Goal: Information Seeking & Learning: Learn about a topic

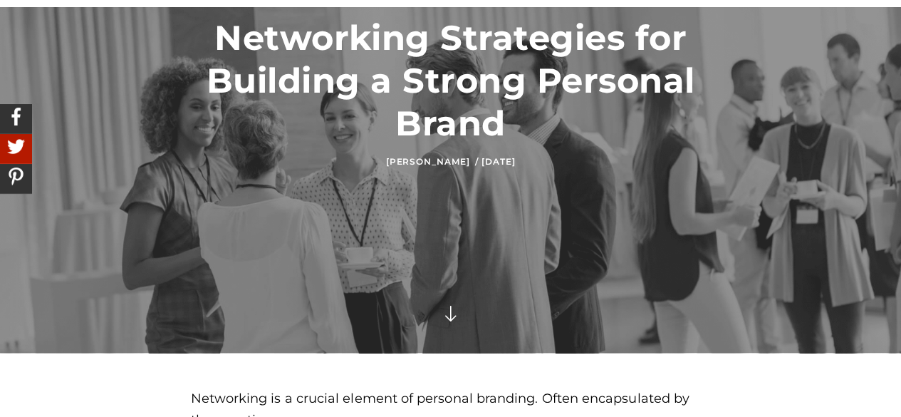
scroll to position [499, 0]
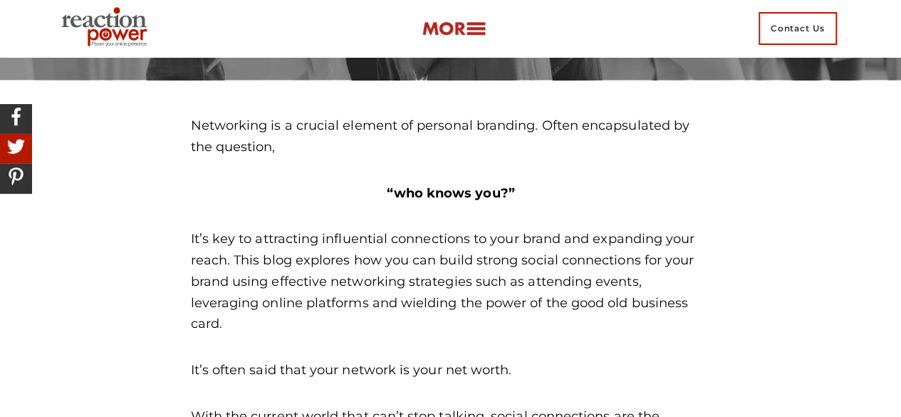
click at [698, 184] on p "“who knows you?”" at bounding box center [451, 193] width 520 height 21
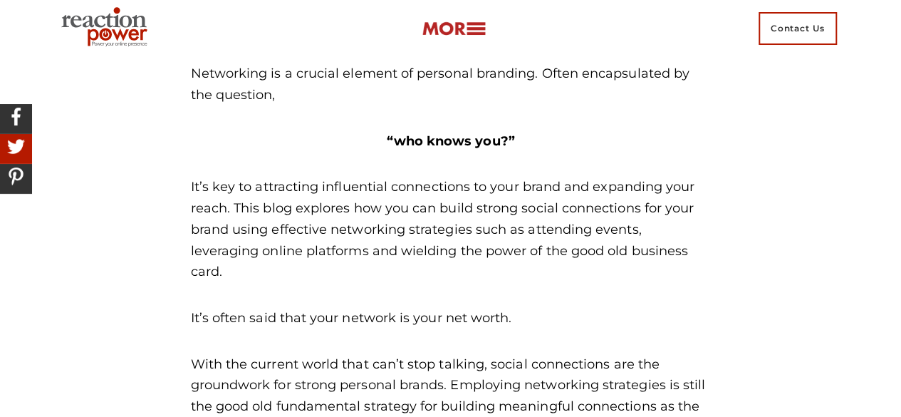
scroll to position [570, 0]
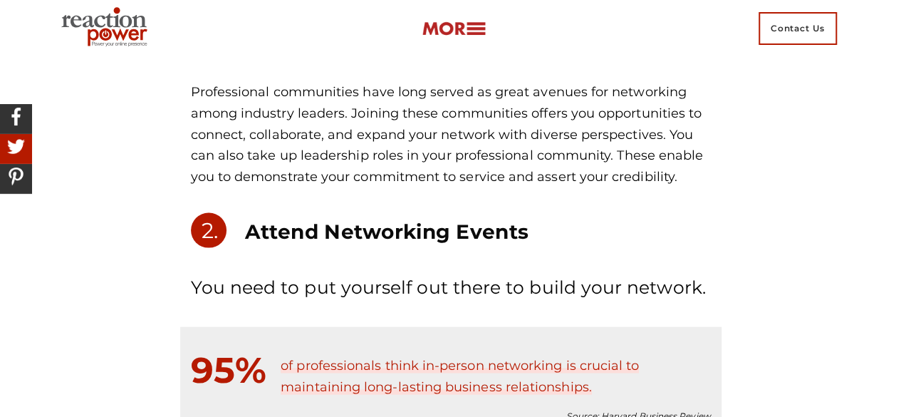
scroll to position [1211, 0]
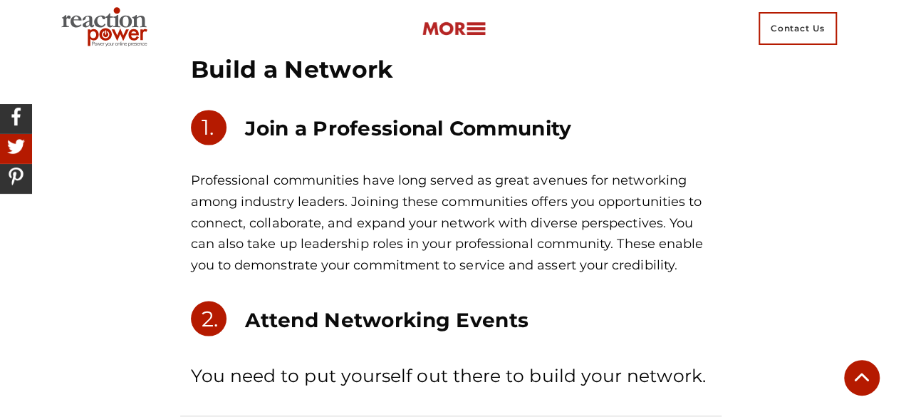
click at [388, 136] on h3 "Join a Professional Community" at bounding box center [477, 128] width 465 height 26
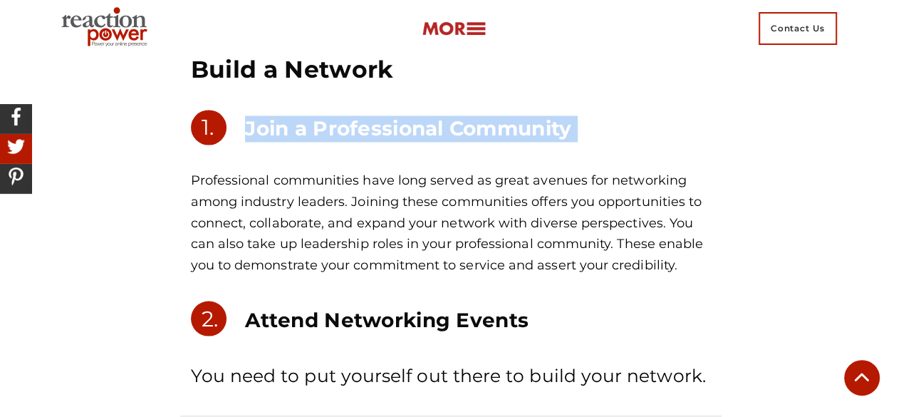
click at [388, 136] on h3 "Join a Professional Community" at bounding box center [477, 128] width 465 height 26
copy section "Join a Professional Community"
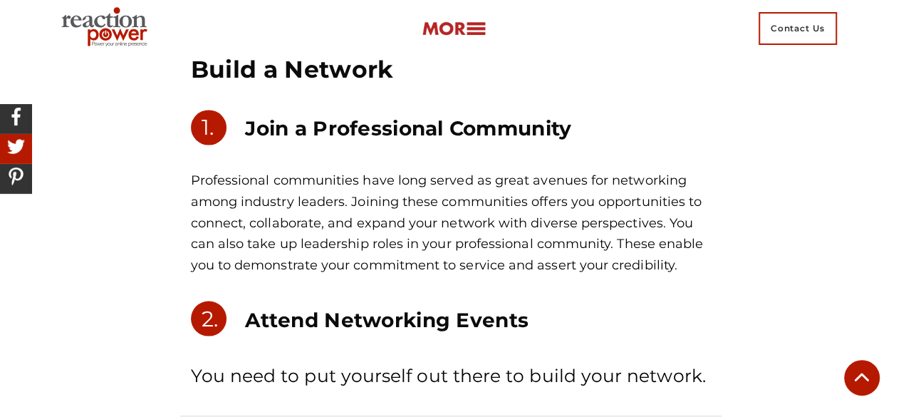
click at [703, 254] on p "Professional communities have long served as great avenues for networking among…" at bounding box center [451, 222] width 520 height 105
click at [703, 240] on p "Professional communities have long served as great avenues for networking among…" at bounding box center [451, 222] width 520 height 105
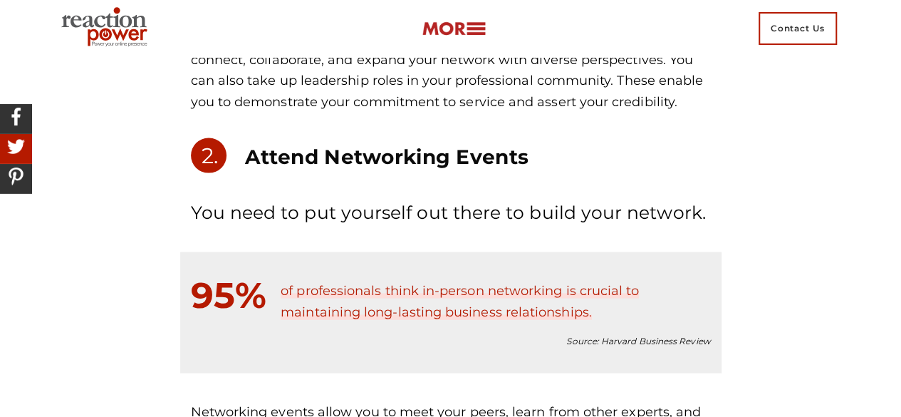
scroll to position [1425, 0]
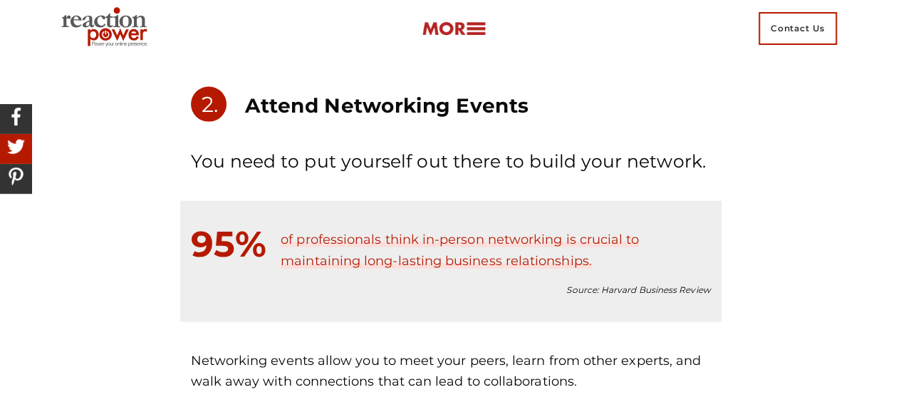
click at [354, 118] on h3 "Attend Networking Events" at bounding box center [477, 106] width 465 height 26
click at [351, 116] on h3 "Attend Networking Events" at bounding box center [477, 106] width 465 height 26
click at [359, 111] on h3 "Attend Networking Events" at bounding box center [477, 106] width 465 height 26
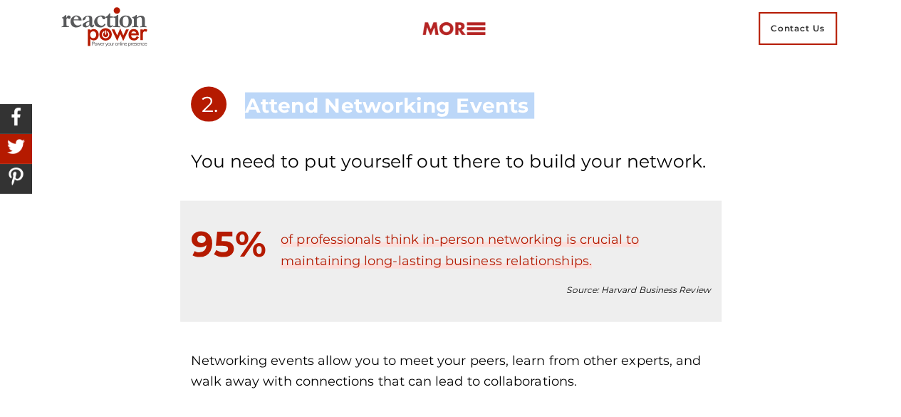
click at [359, 111] on h3 "Attend Networking Events" at bounding box center [477, 106] width 465 height 26
copy section "Attend Networking Events"
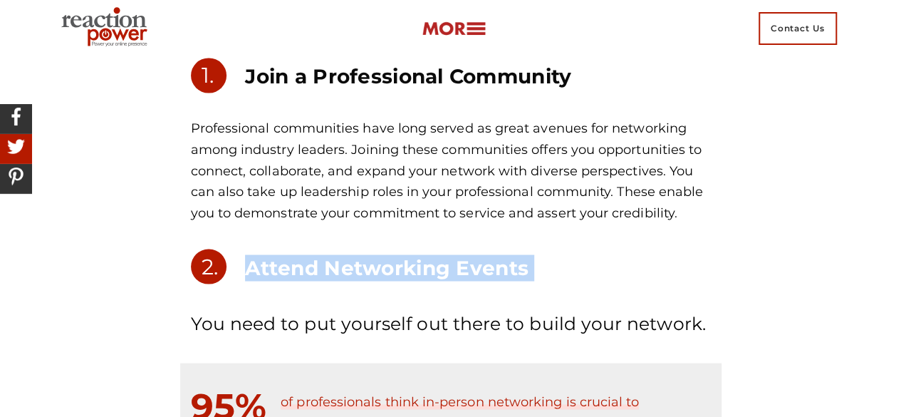
scroll to position [1282, 0]
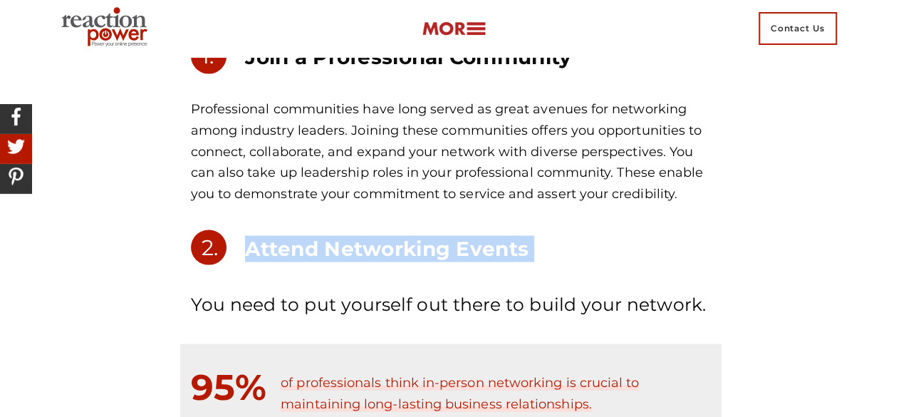
click at [426, 239] on h3 "Attend Networking Events" at bounding box center [477, 248] width 465 height 26
drag, startPoint x: 259, startPoint y: 250, endPoint x: 522, endPoint y: 244, distance: 263.7
click at [522, 244] on h3 "Attend Networking Events" at bounding box center [477, 248] width 465 height 26
copy h3 "ttend Networking Event"
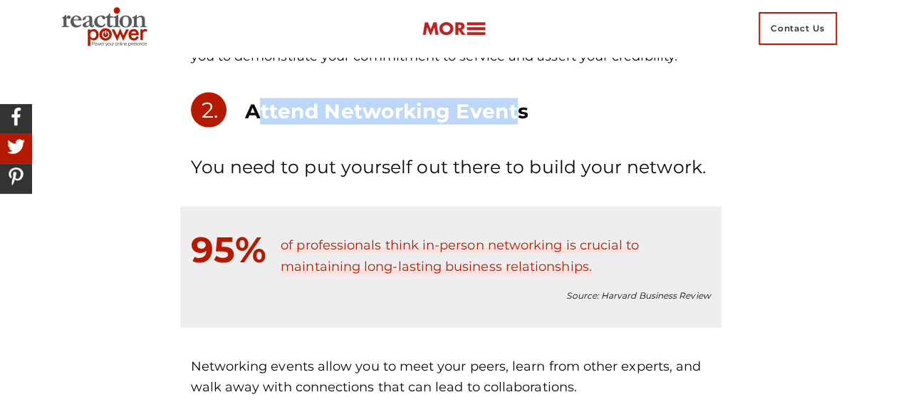
scroll to position [1425, 0]
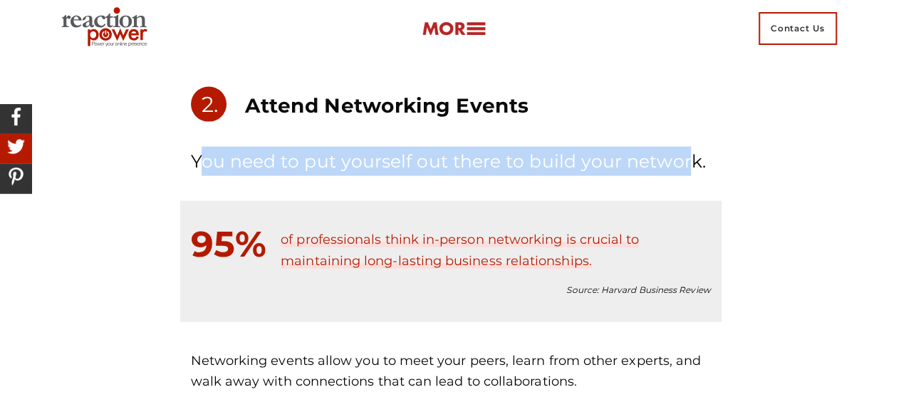
drag, startPoint x: 682, startPoint y: 163, endPoint x: 204, endPoint y: 171, distance: 477.4
click at [204, 171] on p "You need to put yourself out there to build your network." at bounding box center [451, 161] width 520 height 29
click at [204, 167] on p "You need to put yourself out there to build your network." at bounding box center [451, 161] width 520 height 29
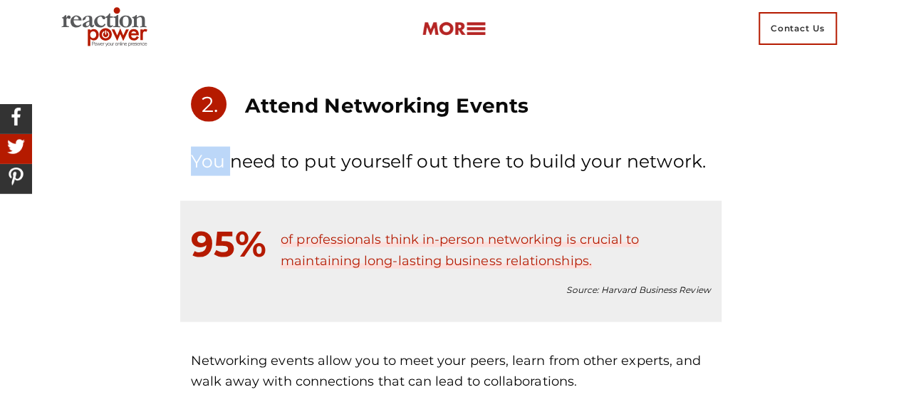
click at [204, 167] on p "You need to put yourself out there to build your network." at bounding box center [451, 161] width 520 height 29
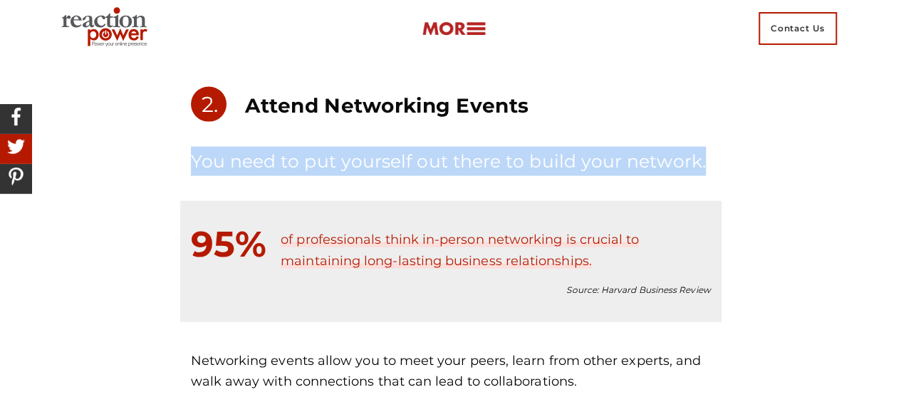
click at [204, 167] on p "You need to put yourself out there to build your network." at bounding box center [451, 161] width 520 height 29
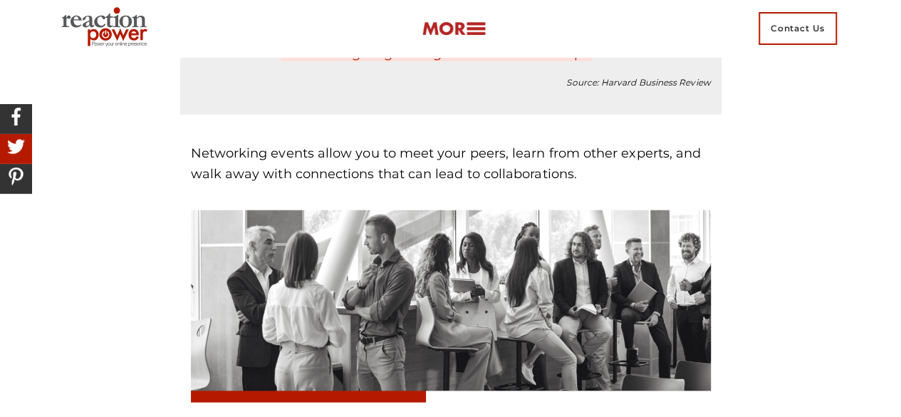
scroll to position [1639, 0]
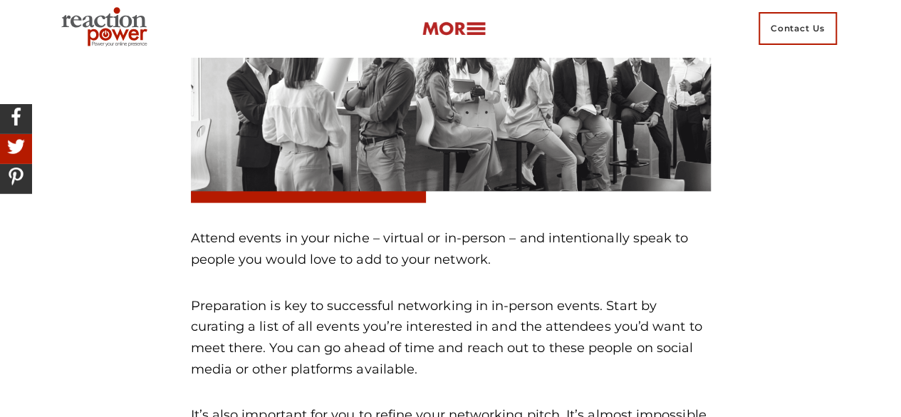
scroll to position [1852, 0]
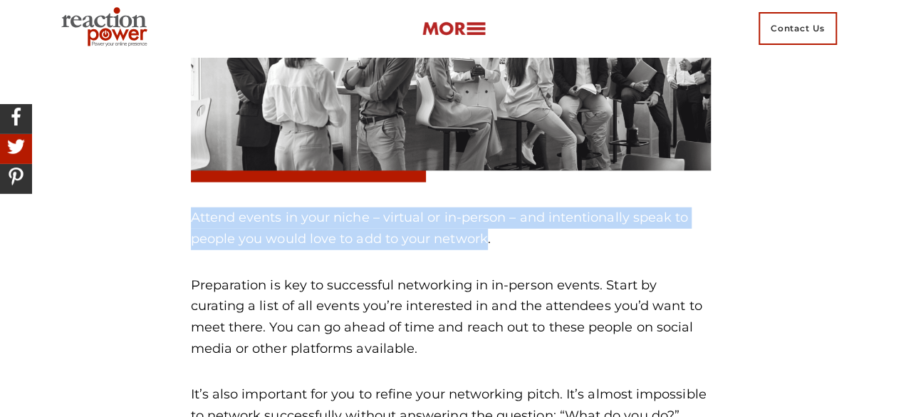
drag, startPoint x: 484, startPoint y: 239, endPoint x: 189, endPoint y: 224, distance: 295.4
click at [189, 224] on div "Networking events allow you to meet your peers, learn from other experts, and w…" at bounding box center [450, 274] width 541 height 758
copy p "Attend events in your niche – virtual or in-person – and intentionally speak to…"
click at [557, 219] on p "Attend events in your niche – virtual or in-person – and intentionally speak to…" at bounding box center [451, 228] width 520 height 42
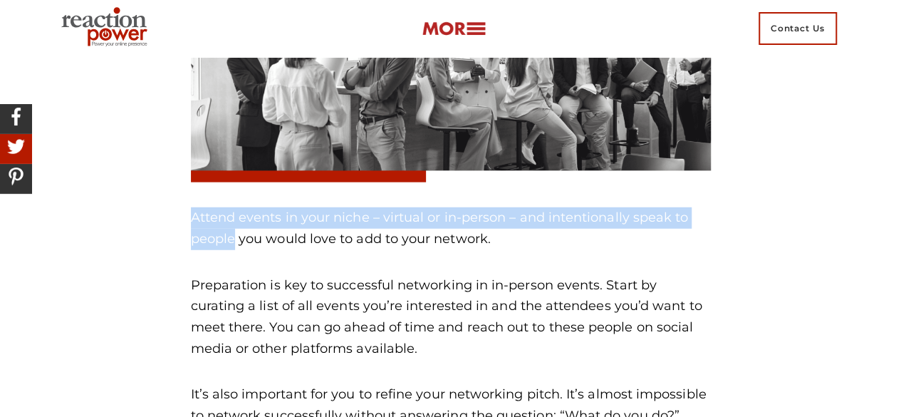
drag, startPoint x: 192, startPoint y: 220, endPoint x: 235, endPoint y: 239, distance: 47.2
click at [235, 239] on p "Attend events in your niche – virtual or in-person – and intentionally speak to…" at bounding box center [451, 228] width 520 height 42
copy p "Attend events in your niche – virtual or in-person – and intentionally speak to…"
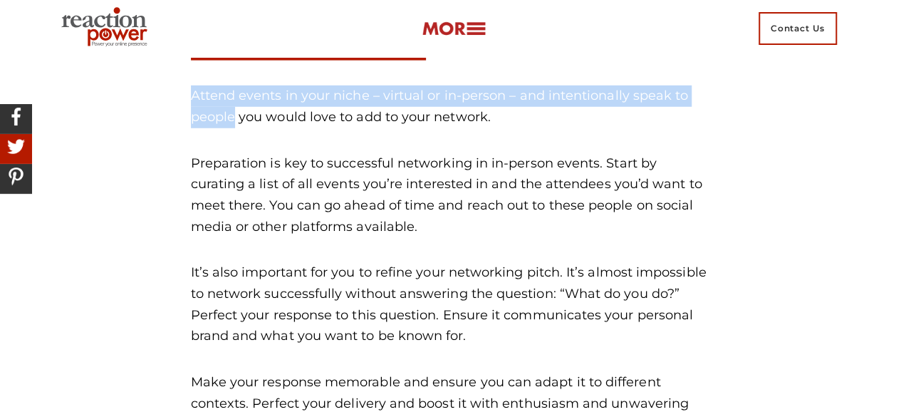
scroll to position [1995, 0]
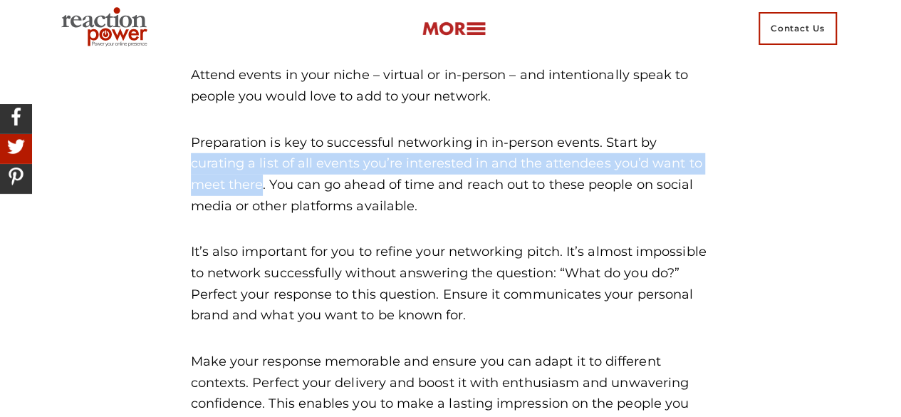
drag, startPoint x: 263, startPoint y: 186, endPoint x: 185, endPoint y: 169, distance: 79.5
click at [185, 169] on div "Networking events allow you to meet your peers, learn from other experts, and w…" at bounding box center [450, 131] width 541 height 758
copy p "curating a list of all events you’re interested in and the attendees you’d want…"
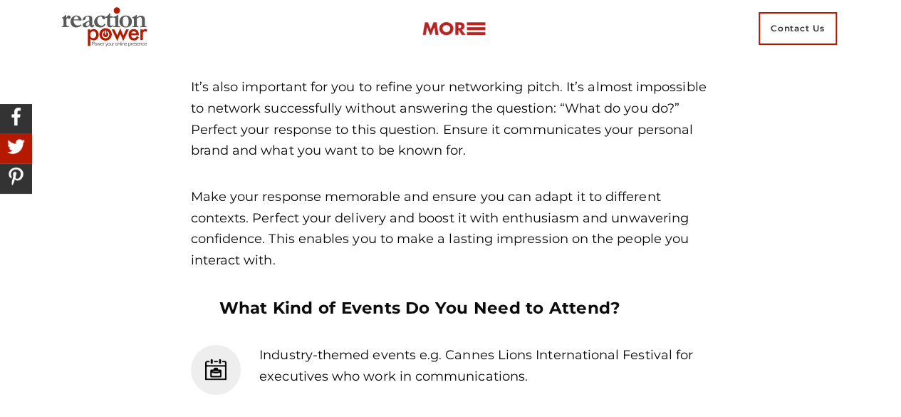
scroll to position [2137, 0]
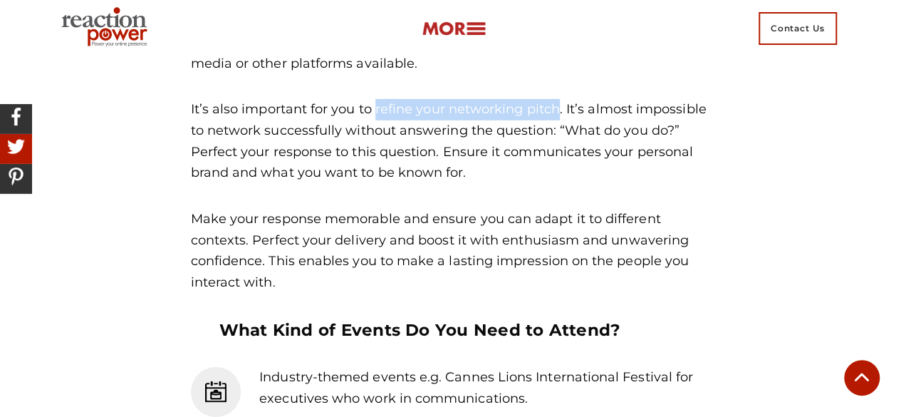
drag, startPoint x: 556, startPoint y: 110, endPoint x: 574, endPoint y: 269, distance: 159.1
click at [378, 107] on p "It’s also important for you to refine your networking pitch. It’s almost imposs…" at bounding box center [451, 141] width 520 height 85
copy p "efine your networking pitch"
click at [615, 413] on div "Industry-themed events e.g. Cannes Lions International Festival for executives …" at bounding box center [495, 400] width 451 height 67
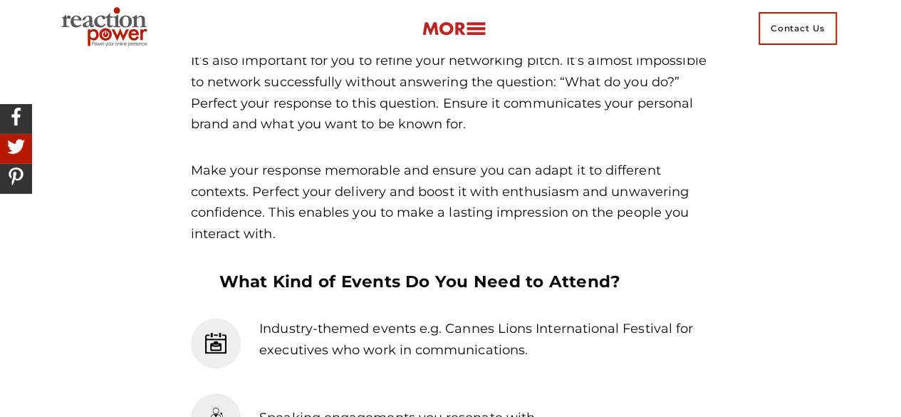
scroll to position [2209, 0]
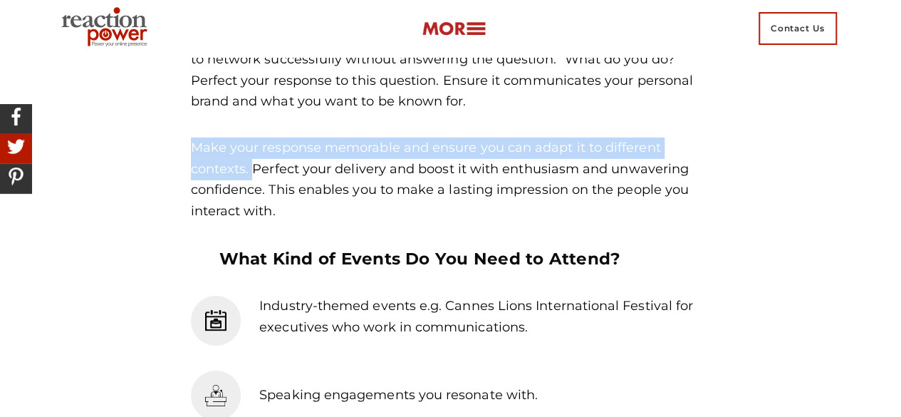
drag, startPoint x: 252, startPoint y: 172, endPoint x: 188, endPoint y: 149, distance: 68.1
copy p "Make your response memorable and ensure you can adapt it to different contexts."
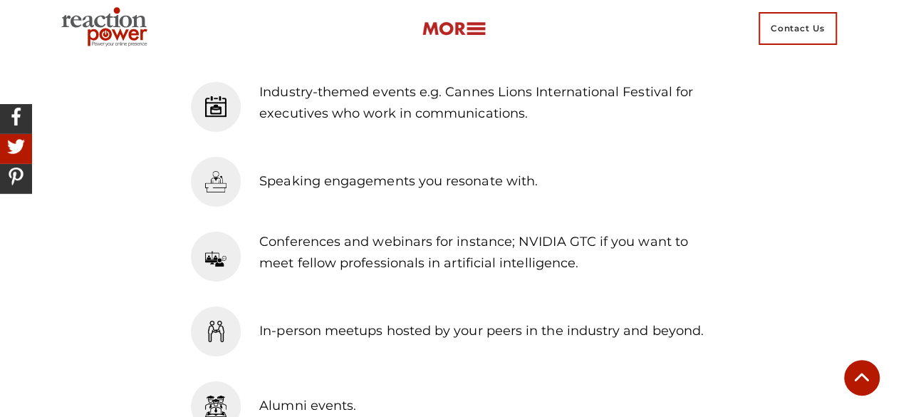
scroll to position [2351, 0]
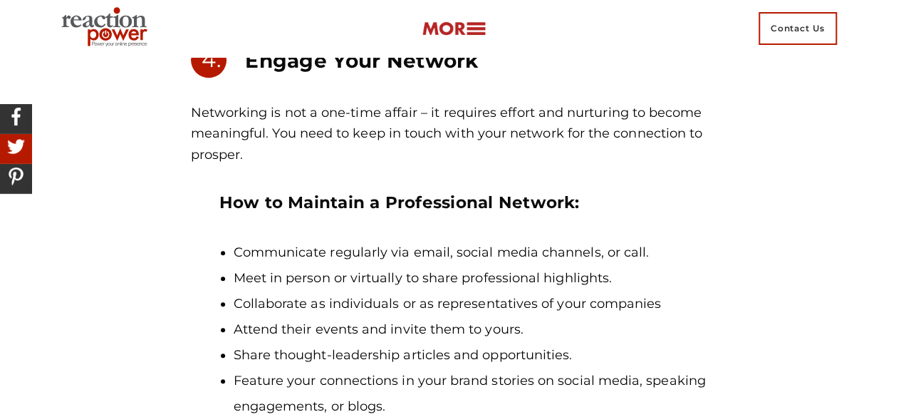
scroll to position [3349, 0]
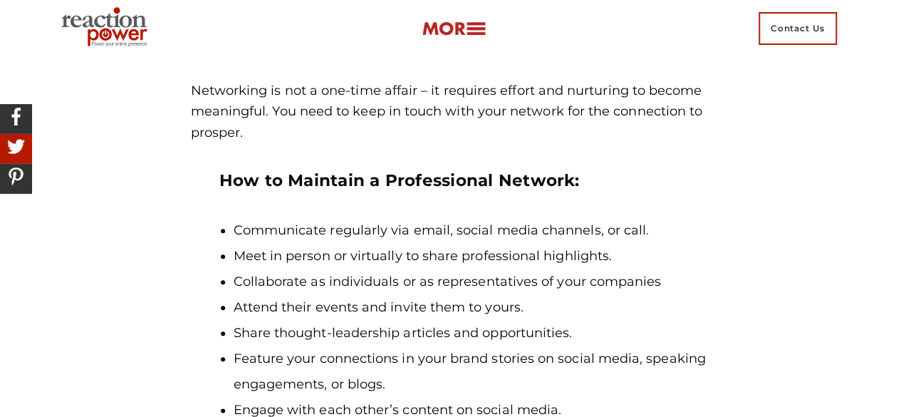
click at [626, 207] on div "Networking is not a one-time affair – it requires effort and nurturing to becom…" at bounding box center [451, 252] width 520 height 342
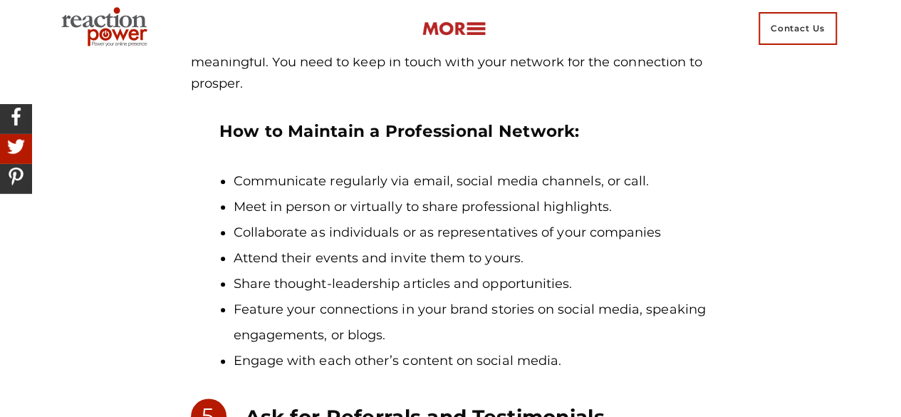
scroll to position [3420, 0]
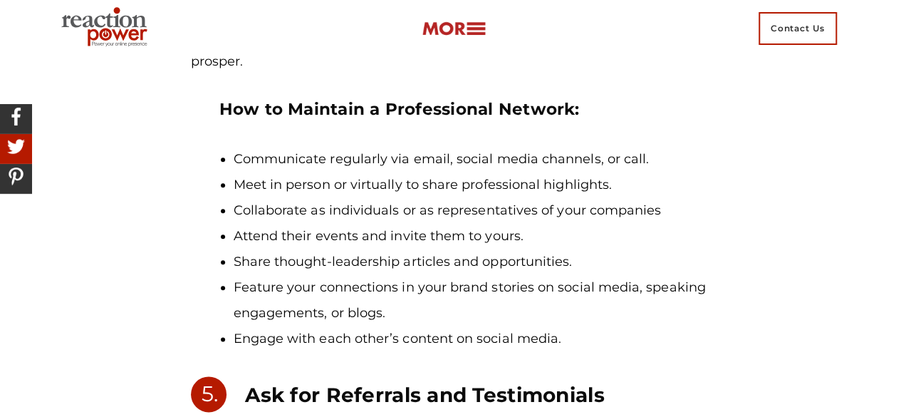
click at [752, 200] on div "Networking is a crucial element of personal branding. Often encapsulated by the…" at bounding box center [451, 283] width 812 height 6249
click at [752, 186] on div "Networking is a crucial element of personal branding. Often encapsulated by the…" at bounding box center [451, 283] width 812 height 6249
click at [753, 157] on div "Networking is a crucial element of personal branding. Often encapsulated by the…" at bounding box center [451, 283] width 812 height 6249
click at [753, 150] on div "Networking is a crucial element of personal branding. Often encapsulated by the…" at bounding box center [451, 283] width 812 height 6249
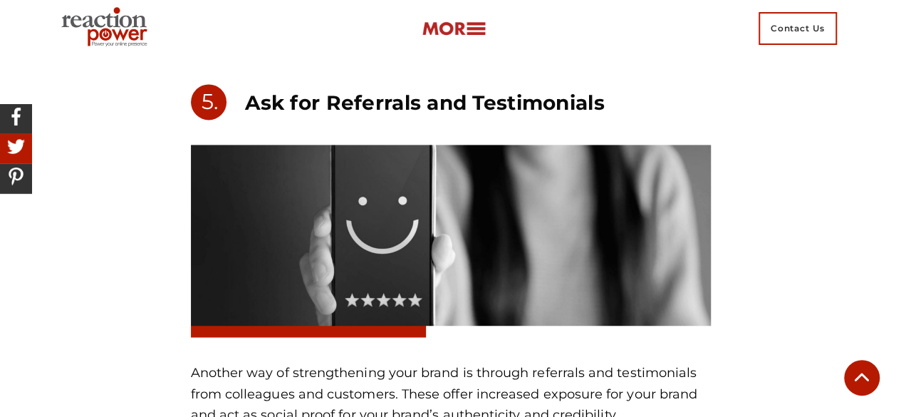
scroll to position [3634, 0]
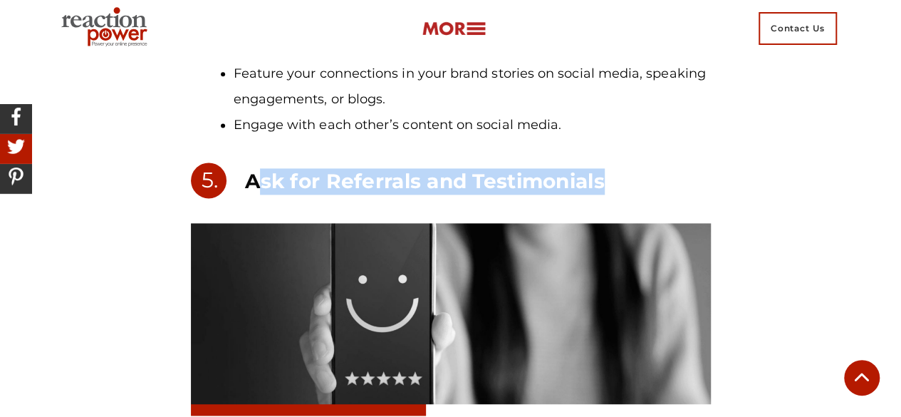
drag, startPoint x: 253, startPoint y: 186, endPoint x: 653, endPoint y: 178, distance: 400.5
click at [653, 178] on h3 "Ask for Referrals and Testimonials" at bounding box center [477, 181] width 465 height 26
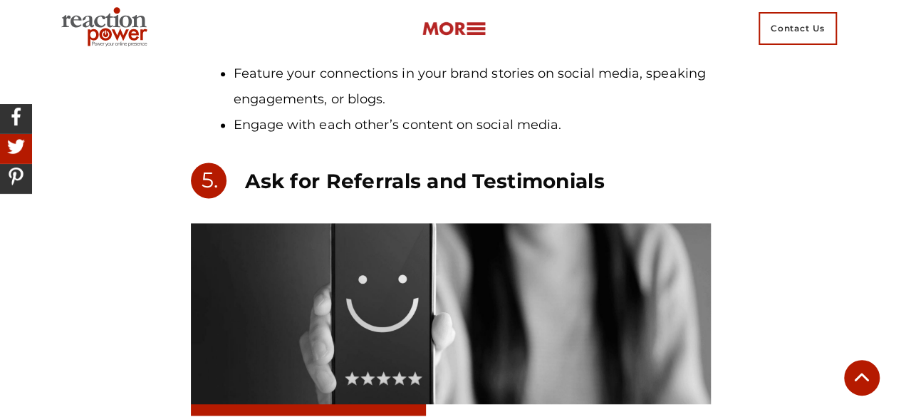
click at [241, 177] on div "5." at bounding box center [225, 180] width 69 height 36
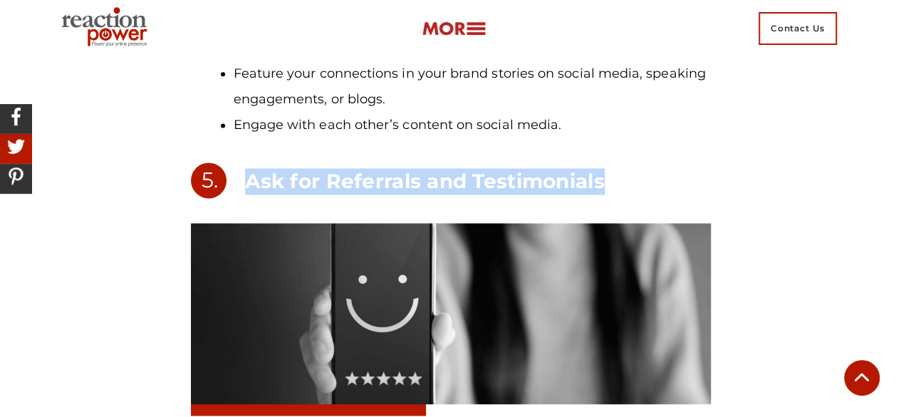
drag, startPoint x: 246, startPoint y: 179, endPoint x: 616, endPoint y: 175, distance: 370.5
click at [616, 175] on h3 "Ask for Referrals and Testimonials" at bounding box center [477, 181] width 465 height 26
copy h3 "Ask for Referrals and Testimonials"
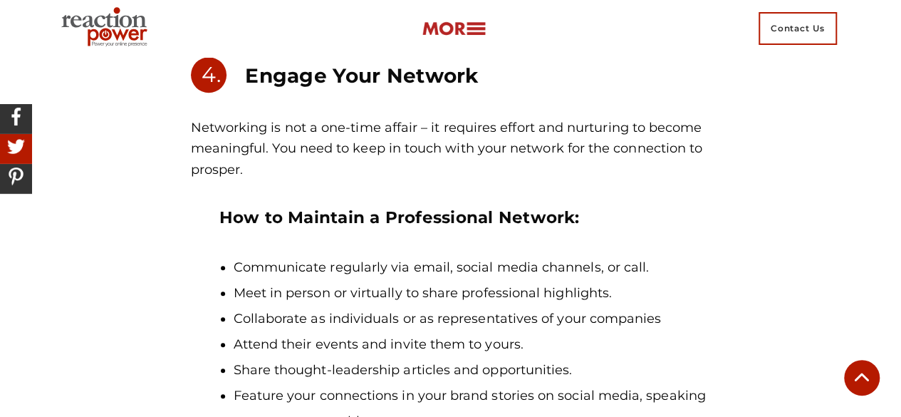
scroll to position [3277, 0]
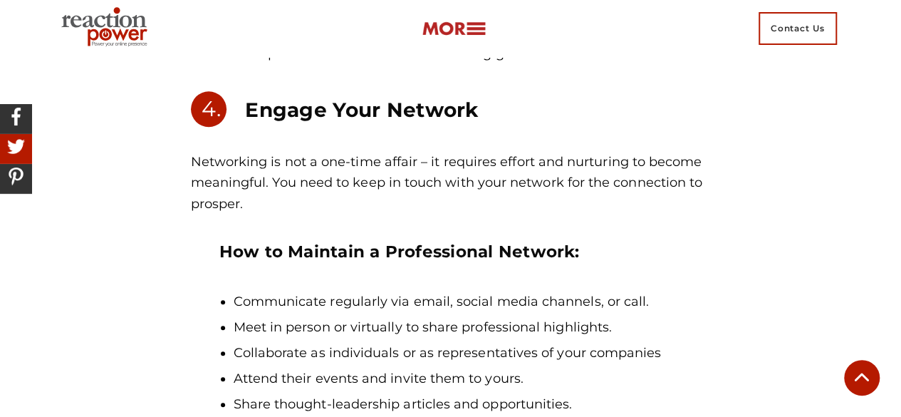
click at [347, 116] on h3 "Engage Your Network" at bounding box center [477, 110] width 465 height 26
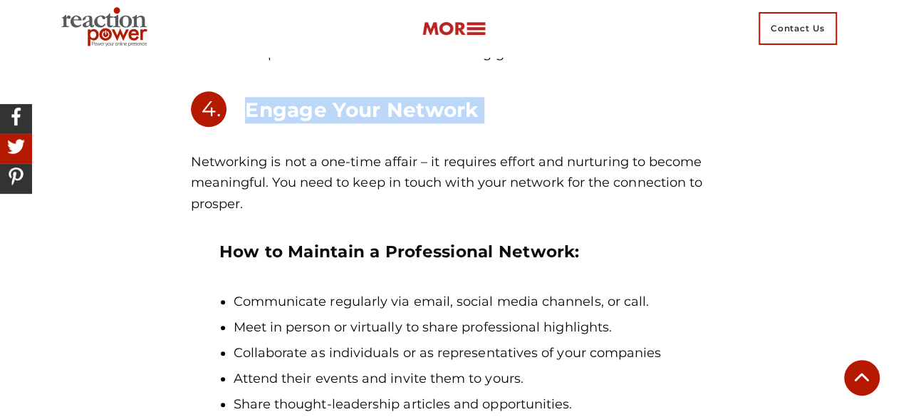
click at [347, 116] on h3 "Engage Your Network" at bounding box center [477, 110] width 465 height 26
copy section "Engage Your Network"
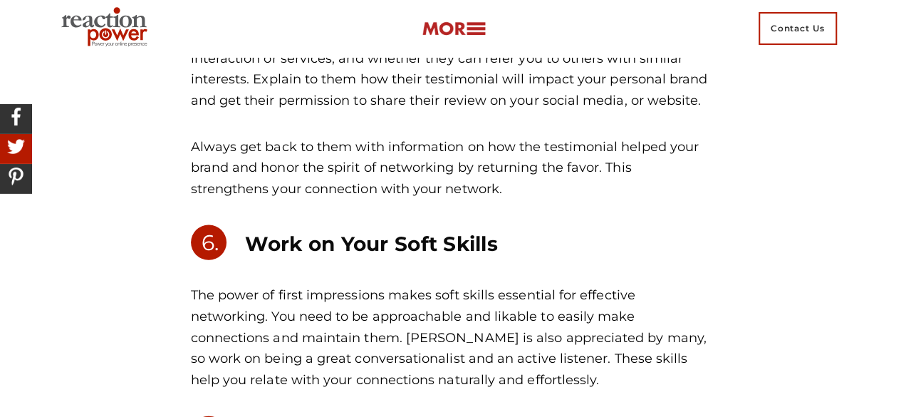
scroll to position [4204, 0]
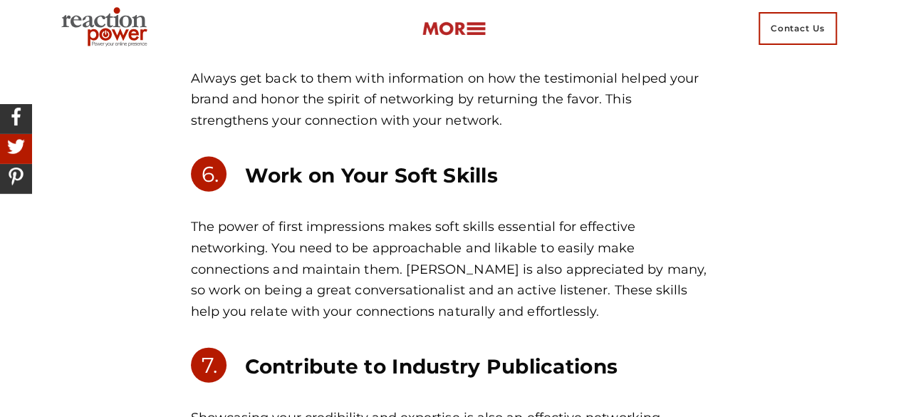
click at [329, 181] on h3 "Work on Your Soft Skills" at bounding box center [477, 175] width 465 height 26
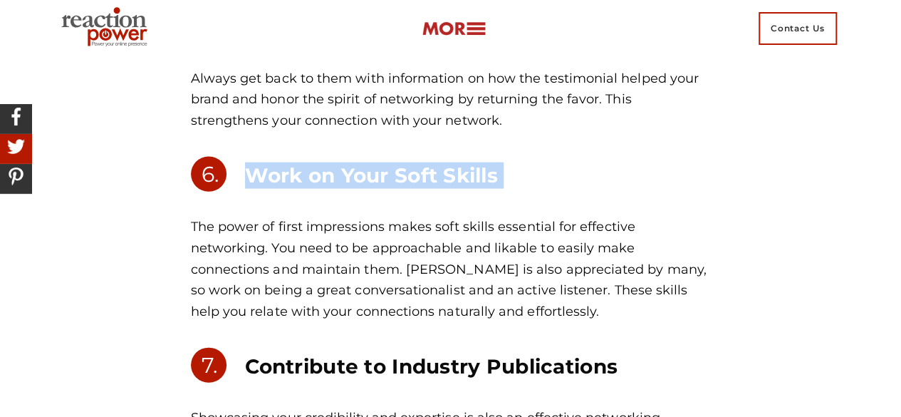
click at [329, 181] on h3 "Work on Your Soft Skills" at bounding box center [477, 175] width 465 height 26
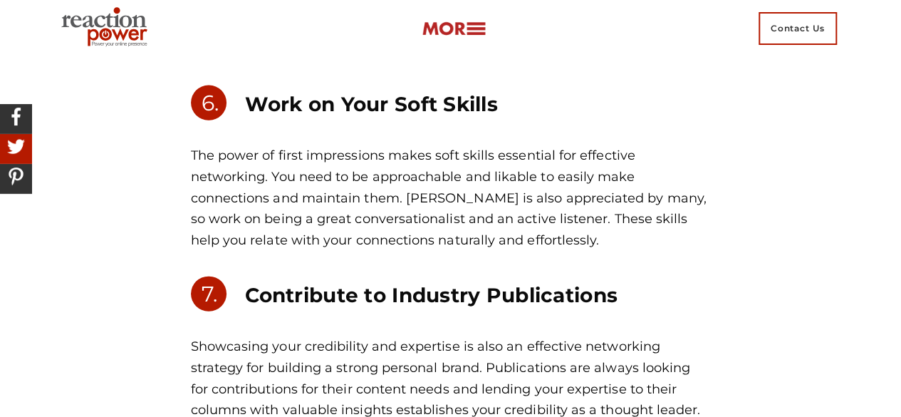
click at [365, 302] on h3 "Contribute to Industry Publications" at bounding box center [477, 295] width 465 height 26
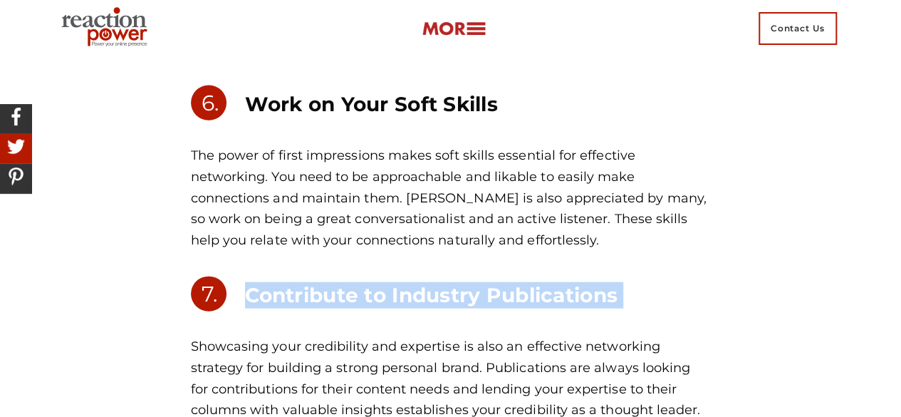
click at [365, 302] on h3 "Contribute to Industry Publications" at bounding box center [477, 295] width 465 height 26
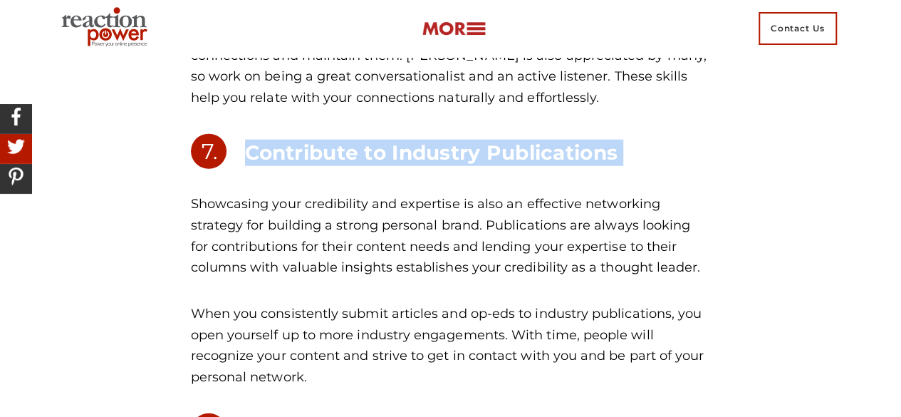
scroll to position [4489, 0]
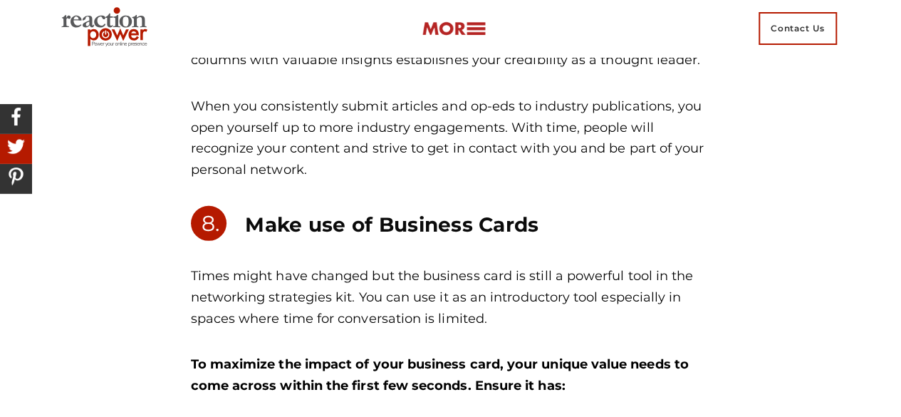
scroll to position [4631, 0]
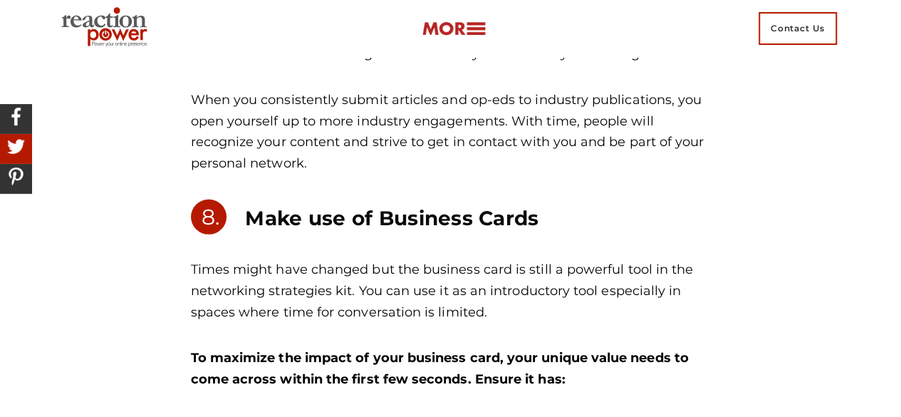
click at [405, 239] on div "Make use of Business Cards" at bounding box center [495, 227] width 451 height 57
click at [415, 219] on h3 "Make use of Business Cards" at bounding box center [477, 218] width 465 height 26
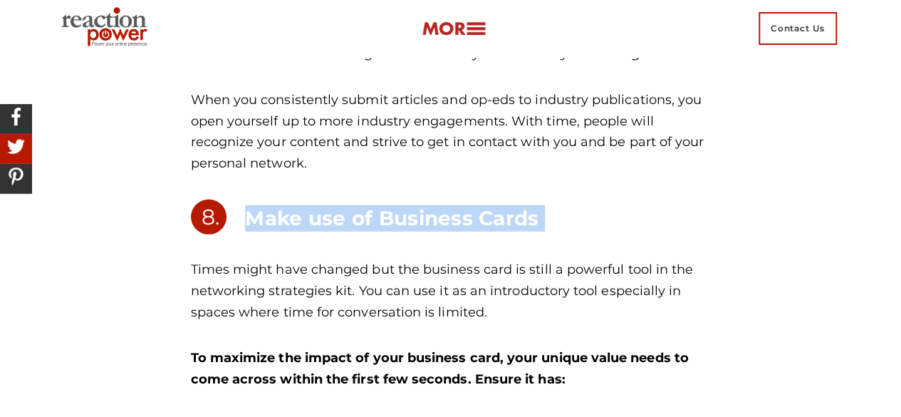
click at [415, 219] on h3 "Make use of Business Cards" at bounding box center [477, 218] width 465 height 26
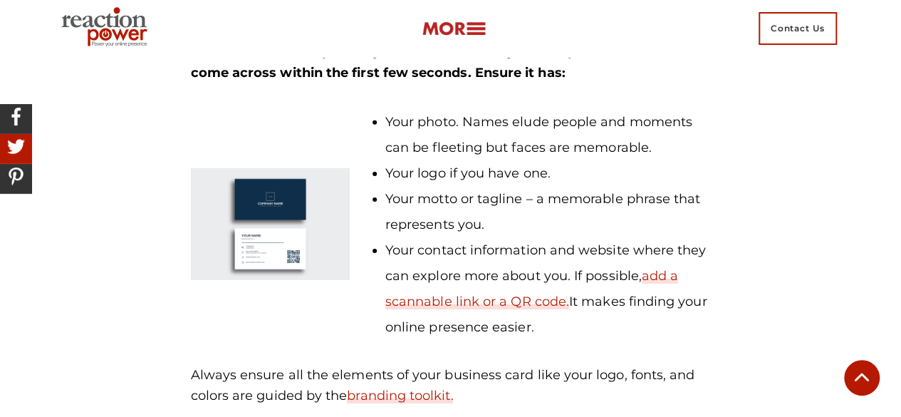
scroll to position [4916, 0]
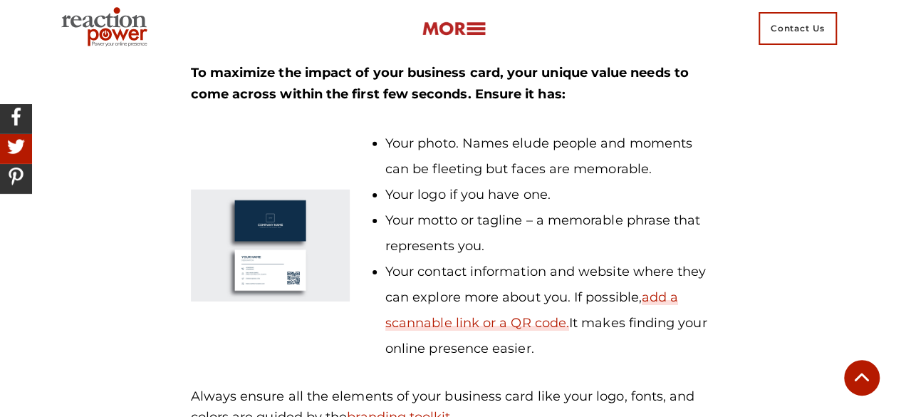
drag, startPoint x: 388, startPoint y: 145, endPoint x: 555, endPoint y: 343, distance: 259.4
click at [555, 343] on ul "Your photo. Names elude people and moments can be fleeting but faces are memora…" at bounding box center [541, 245] width 340 height 231
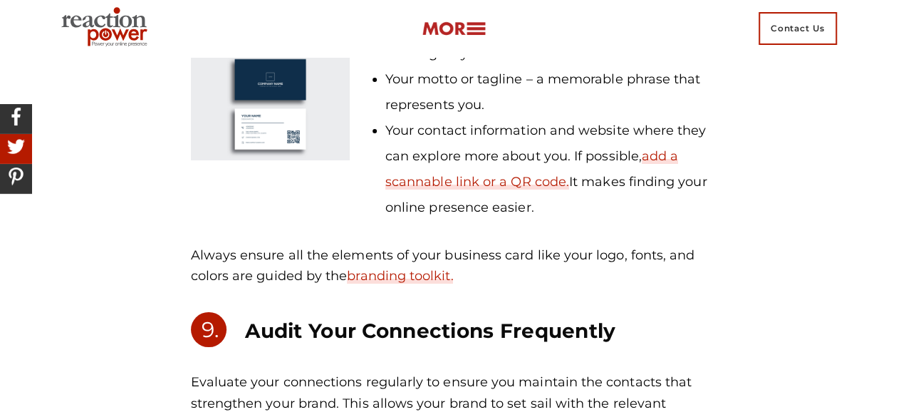
scroll to position [5059, 0]
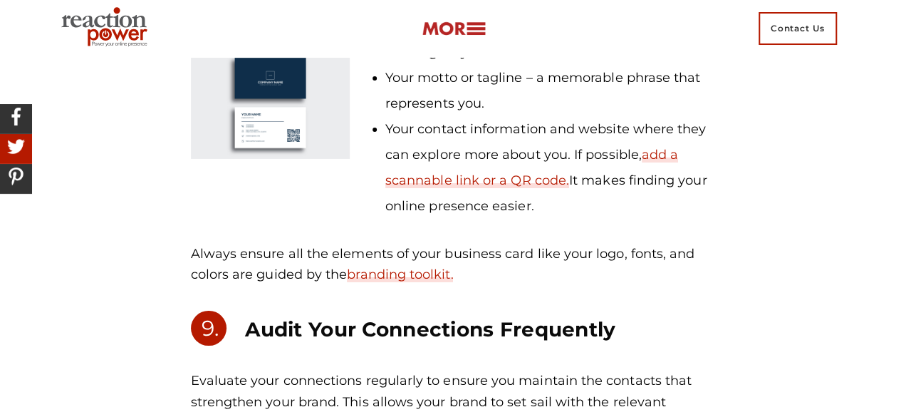
click at [668, 286] on div "Always ensure all the elements of your business card like your logo, fonts, and…" at bounding box center [450, 277] width 541 height 67
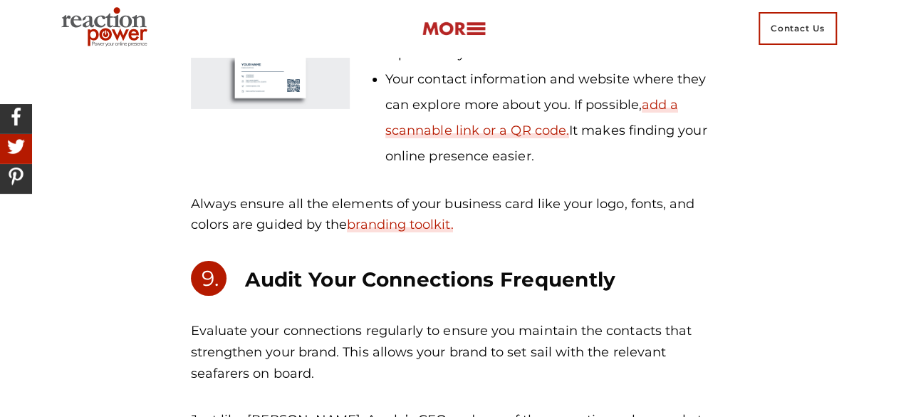
scroll to position [5130, 0]
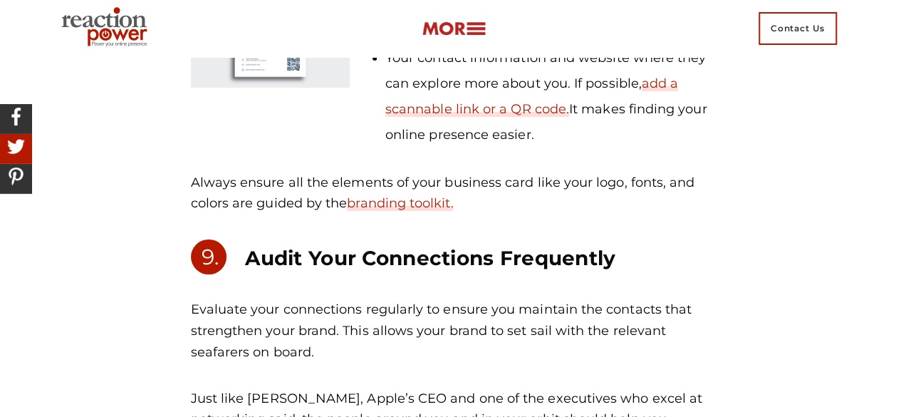
click at [433, 271] on h3 "Audit Your Connections Frequently" at bounding box center [477, 258] width 465 height 26
click at [430, 264] on h3 "Audit Your Connections Frequently" at bounding box center [477, 258] width 465 height 26
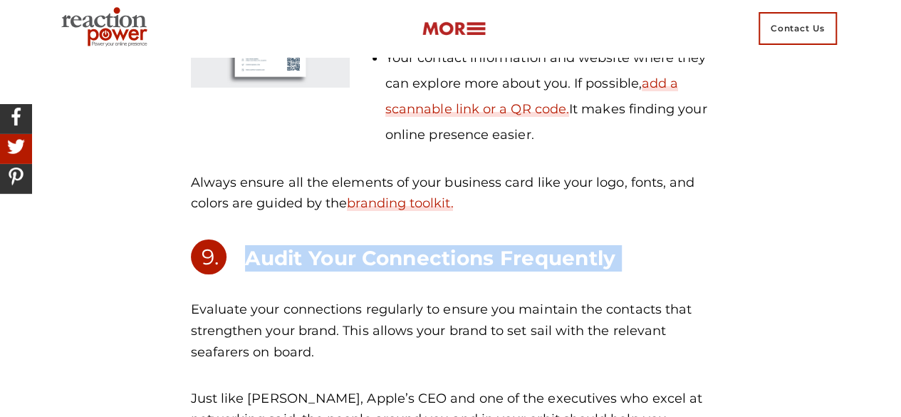
click at [430, 264] on h3 "Audit Your Connections Frequently" at bounding box center [477, 258] width 465 height 26
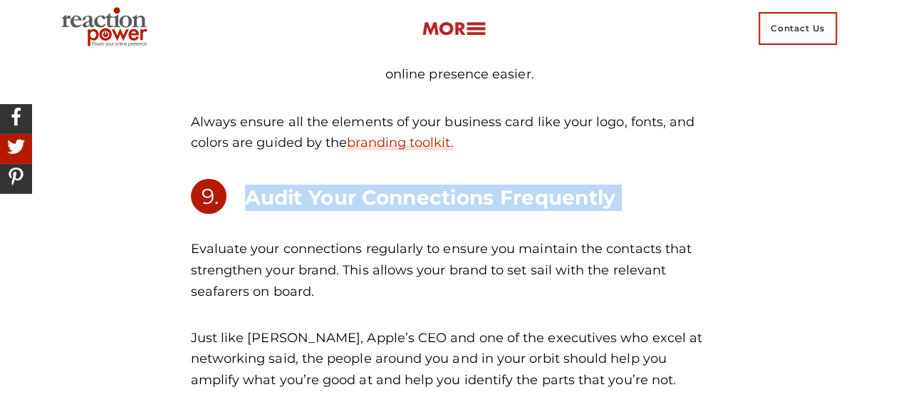
scroll to position [5272, 0]
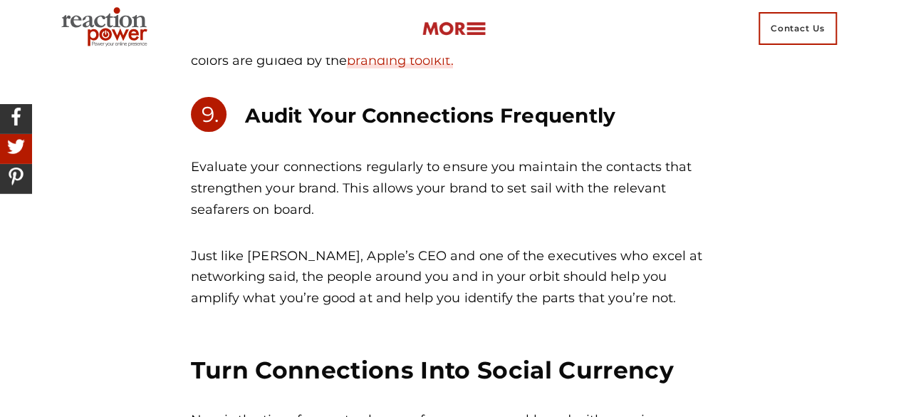
click at [717, 294] on div "Evaluate your connections regularly to ensure you maintain the contacts that st…" at bounding box center [450, 245] width 541 height 177
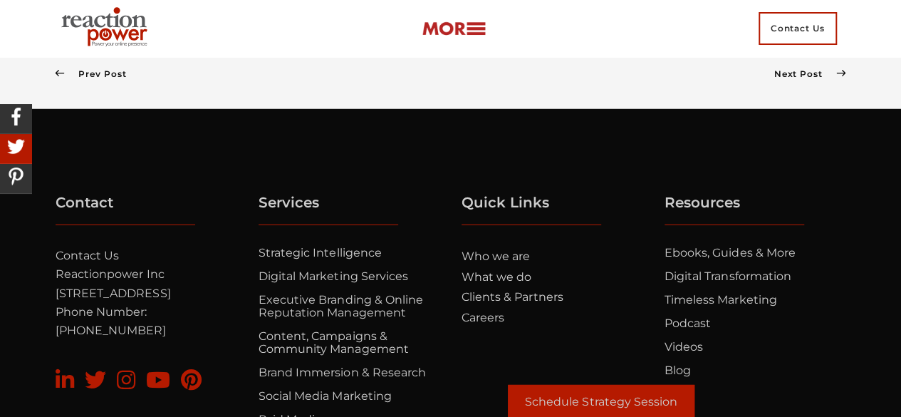
scroll to position [7339, 0]
